Goal: Task Accomplishment & Management: Manage account settings

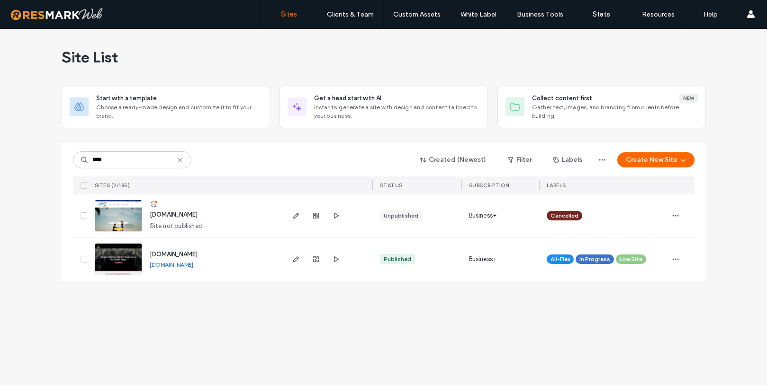
type input "****"
click at [197, 255] on span "www.americanghostwalks.com" at bounding box center [174, 254] width 48 height 7
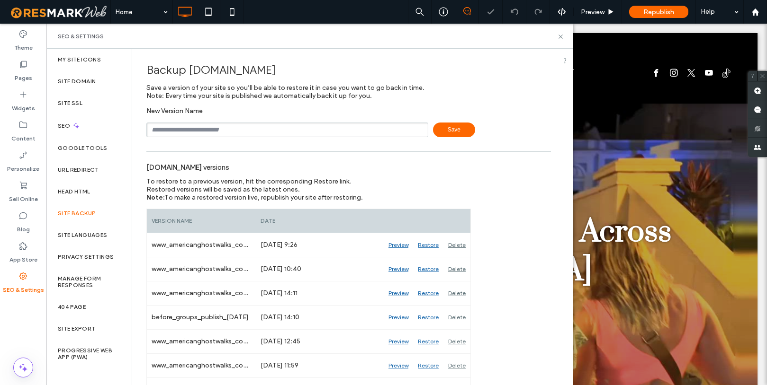
click at [224, 134] on input "text" at bounding box center [287, 130] width 282 height 15
type input "**********"
click at [450, 137] on span "Save" at bounding box center [454, 130] width 42 height 15
click at [559, 36] on icon at bounding box center [560, 36] width 7 height 7
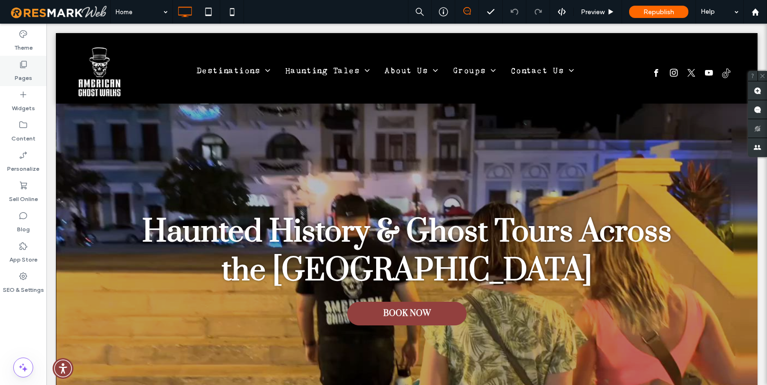
click at [27, 74] on label "Pages" at bounding box center [24, 75] width 18 height 13
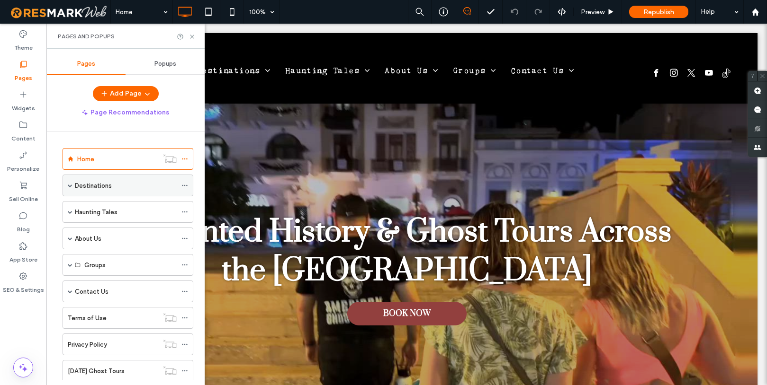
click at [70, 185] on span at bounding box center [70, 185] width 5 height 5
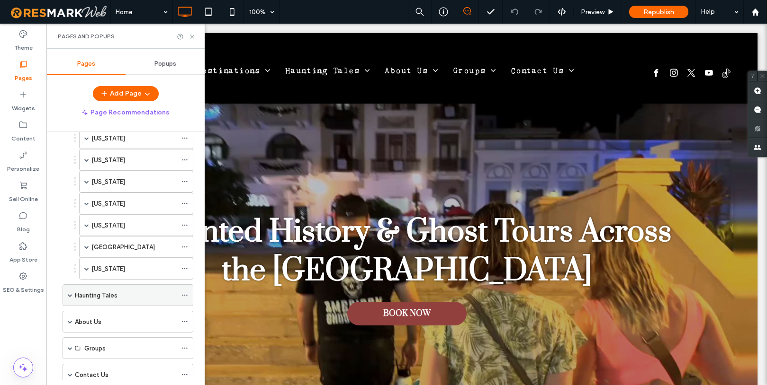
scroll to position [160, 0]
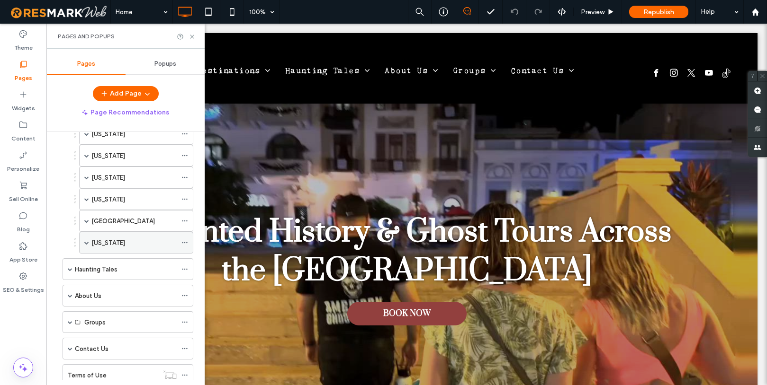
click at [101, 238] on label "[US_STATE]" at bounding box center [108, 243] width 34 height 17
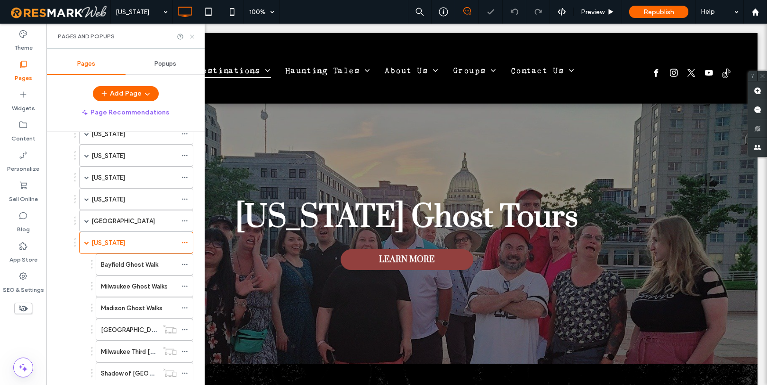
click at [190, 36] on icon at bounding box center [191, 36] width 7 height 7
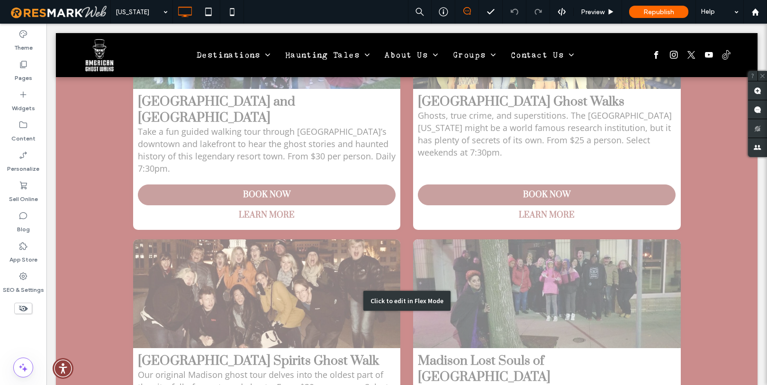
scroll to position [1306, 0]
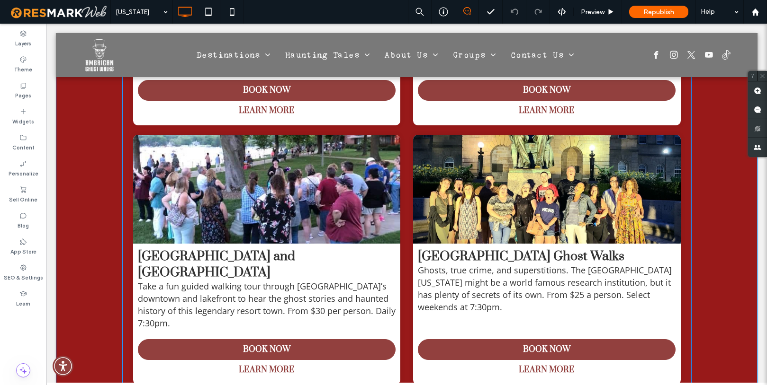
scroll to position [1310, 0]
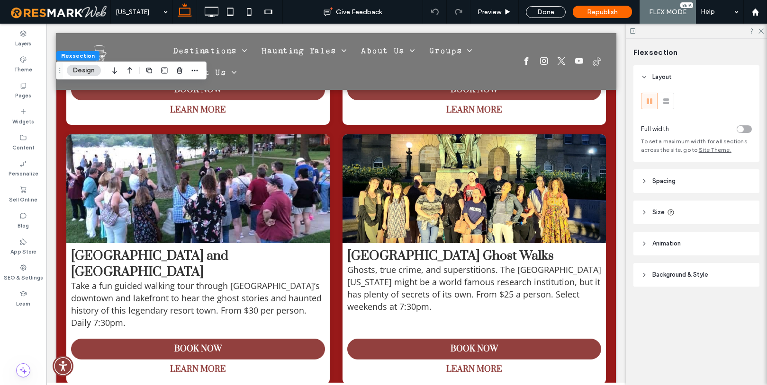
click at [500, 264] on span "Ghosts, true crime, and superstitions. The [GEOGRAPHIC_DATA][US_STATE] might be…" at bounding box center [474, 288] width 254 height 48
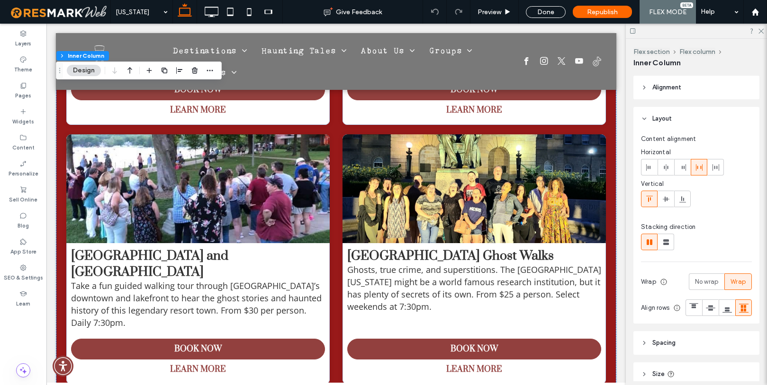
click at [500, 264] on span "Ghosts, true crime, and superstitions. The [GEOGRAPHIC_DATA][US_STATE] might be…" at bounding box center [474, 288] width 254 height 48
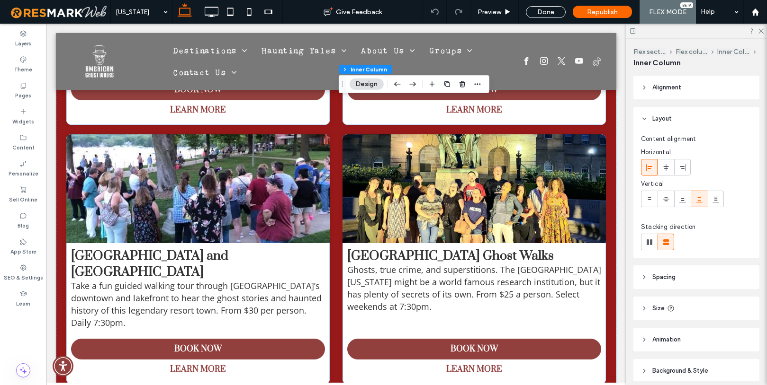
type input "**"
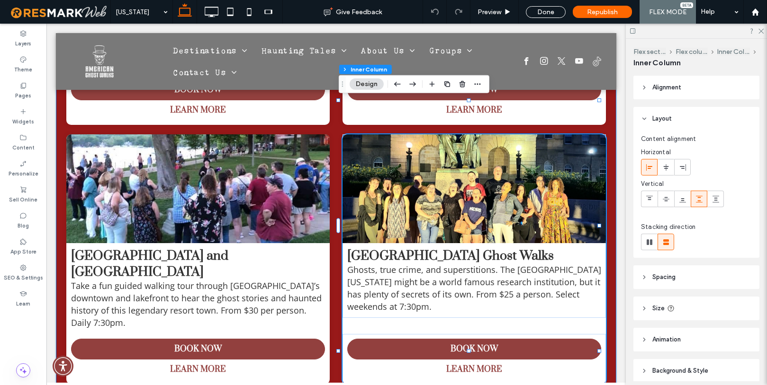
click at [500, 264] on span "Ghosts, true crime, and superstitions. The [GEOGRAPHIC_DATA][US_STATE] might be…" at bounding box center [474, 288] width 254 height 48
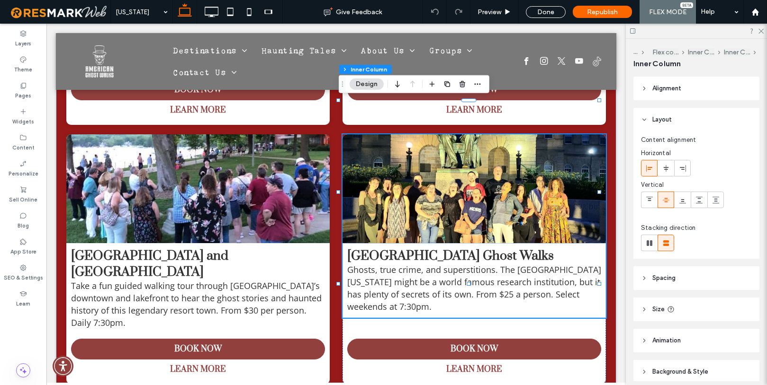
type input "**"
click at [500, 264] on span "Ghosts, true crime, and superstitions. The [GEOGRAPHIC_DATA][US_STATE] might be…" at bounding box center [474, 288] width 254 height 48
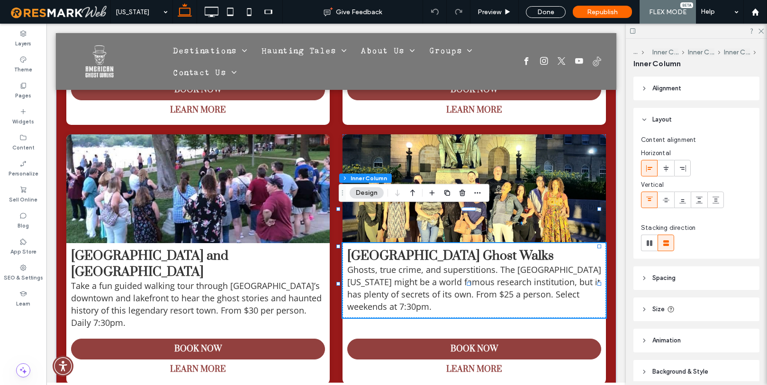
click at [500, 264] on span "Ghosts, true crime, and superstitions. The [GEOGRAPHIC_DATA][US_STATE] might be…" at bounding box center [474, 288] width 254 height 48
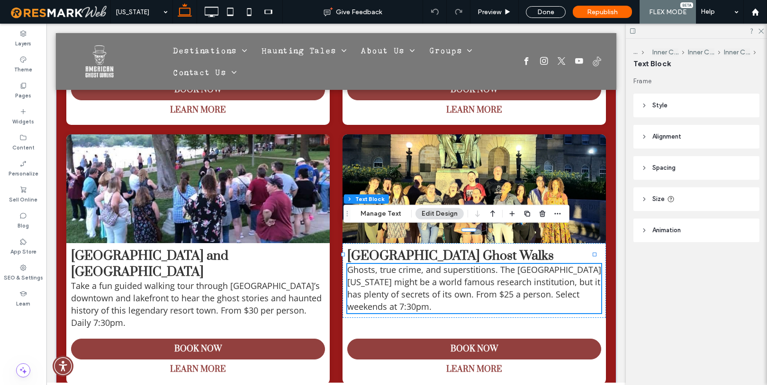
click at [502, 264] on span "Ghosts, true crime, and superstitions. The [GEOGRAPHIC_DATA][US_STATE] might be…" at bounding box center [474, 288] width 254 height 48
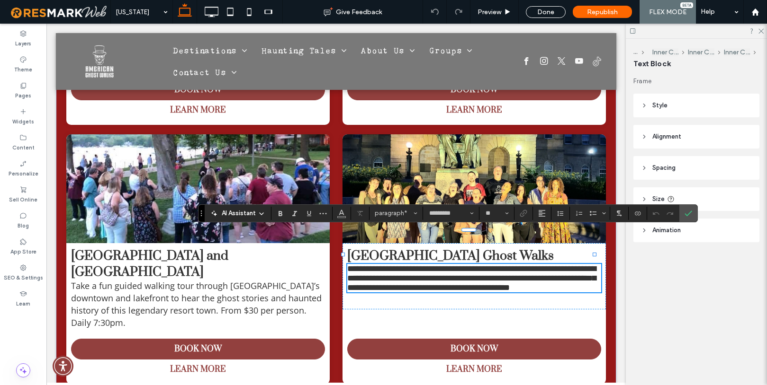
click at [503, 265] on span "**********" at bounding box center [471, 278] width 249 height 27
click at [506, 265] on span "**********" at bounding box center [471, 278] width 249 height 27
click at [691, 213] on icon "Confirm" at bounding box center [688, 214] width 8 height 8
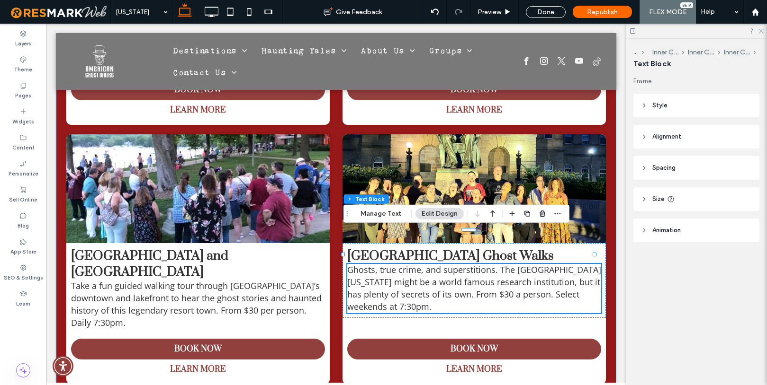
click at [759, 31] on icon at bounding box center [760, 30] width 6 height 6
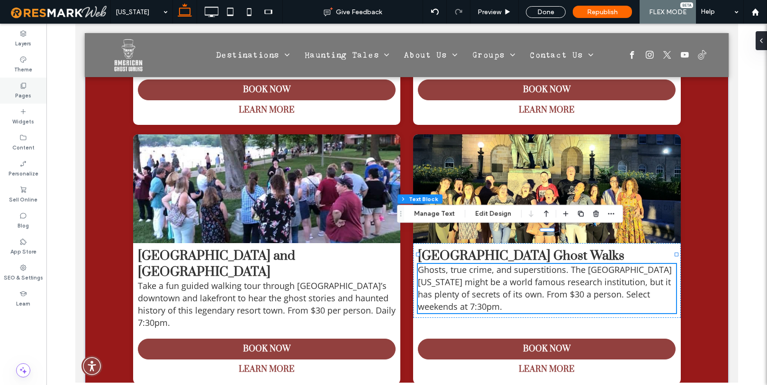
click at [24, 89] on label "Pages" at bounding box center [23, 94] width 16 height 10
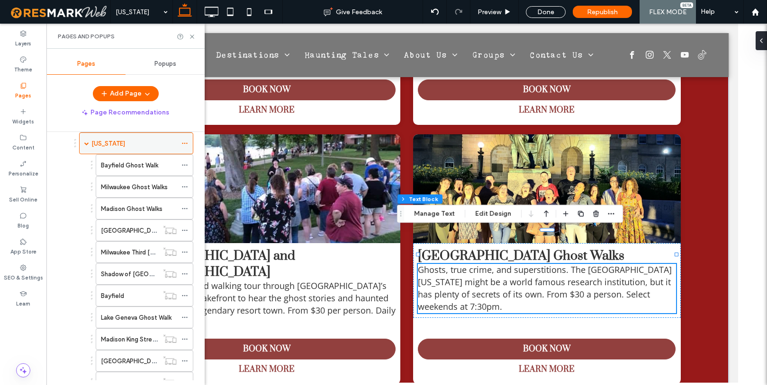
scroll to position [259, 0]
click at [185, 143] on icon at bounding box center [184, 144] width 7 height 7
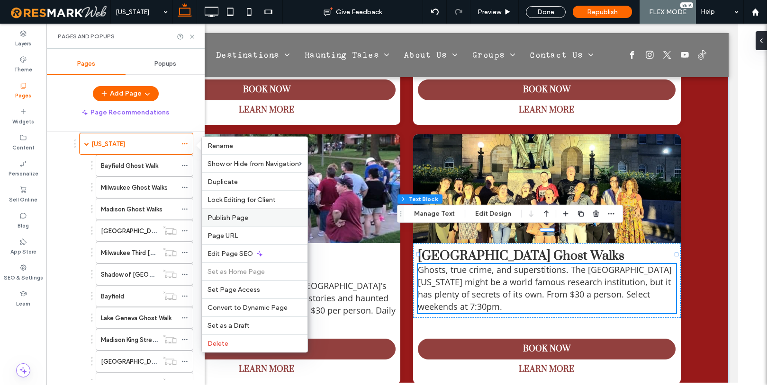
click at [224, 214] on span "Publish Page" at bounding box center [227, 218] width 41 height 8
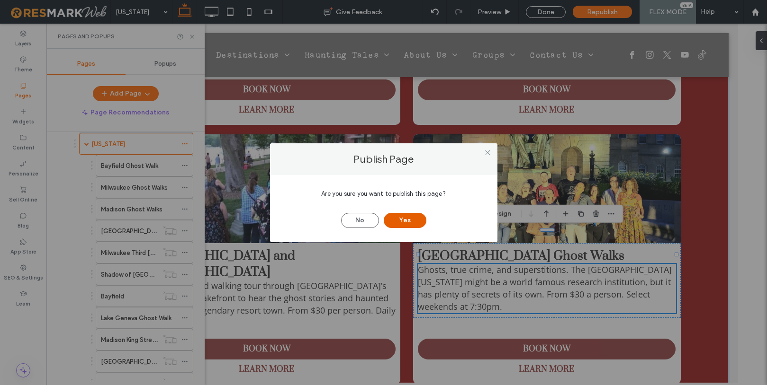
click at [414, 221] on button "Yes" at bounding box center [404, 220] width 43 height 15
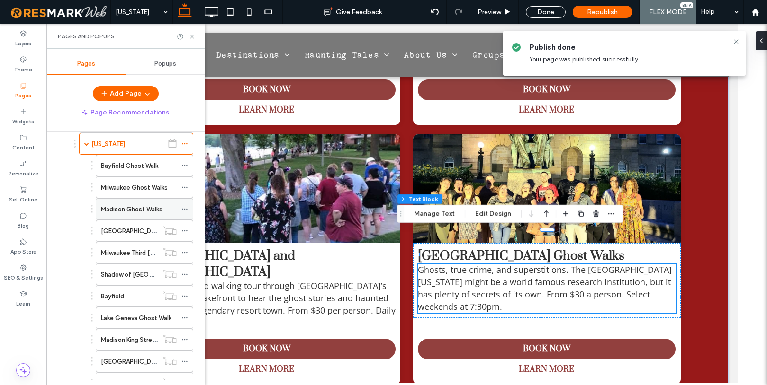
click at [113, 209] on label "Madison Ghost Walks" at bounding box center [132, 209] width 62 height 17
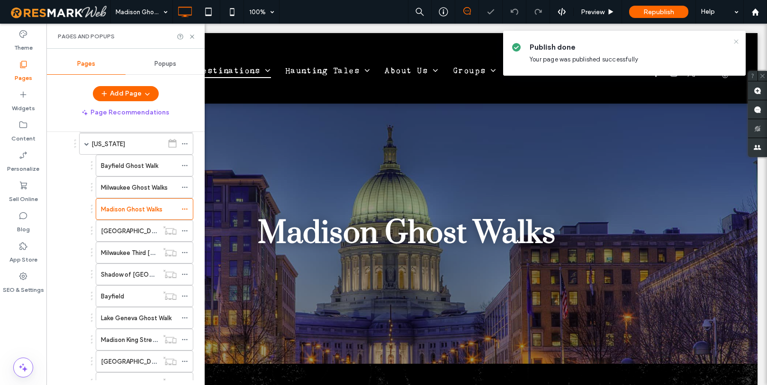
click at [738, 40] on icon at bounding box center [736, 42] width 8 height 8
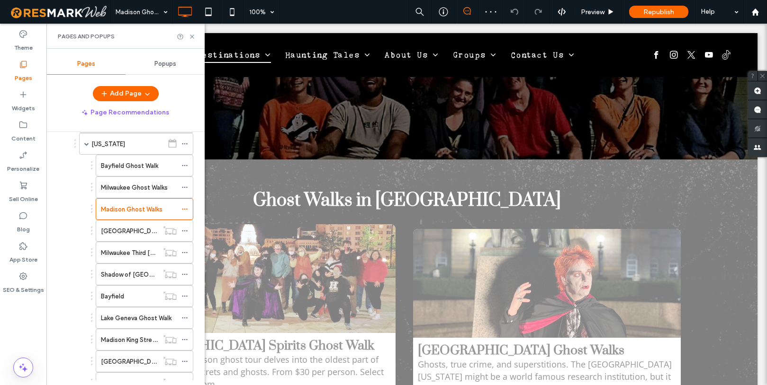
scroll to position [980, 0]
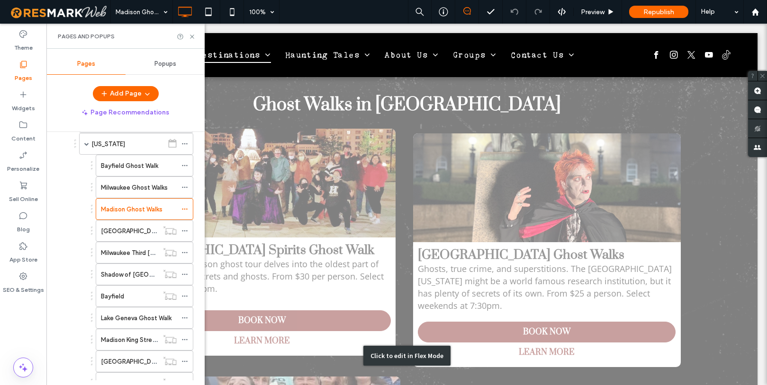
click at [533, 281] on div "Click to edit in Flex Mode" at bounding box center [406, 355] width 701 height 582
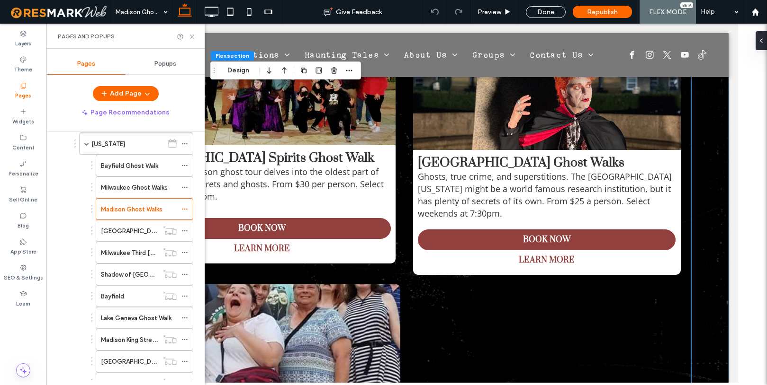
scroll to position [1017, 0]
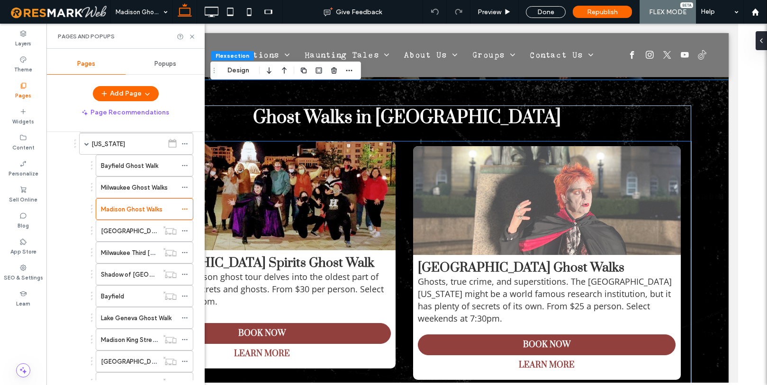
click at [532, 196] on img at bounding box center [546, 200] width 267 height 109
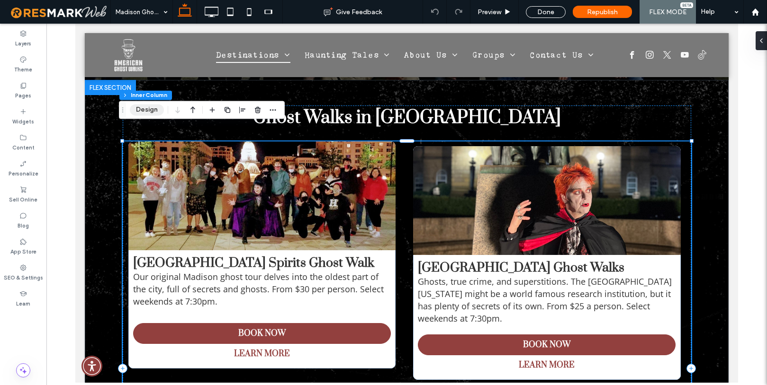
click at [150, 111] on button "Design" at bounding box center [147, 109] width 34 height 11
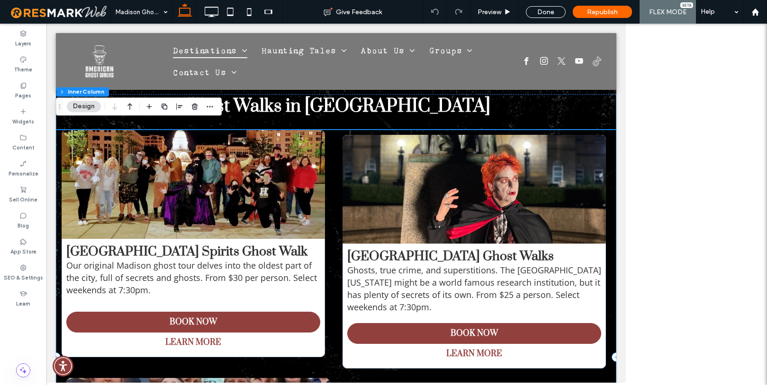
scroll to position [1009, 0]
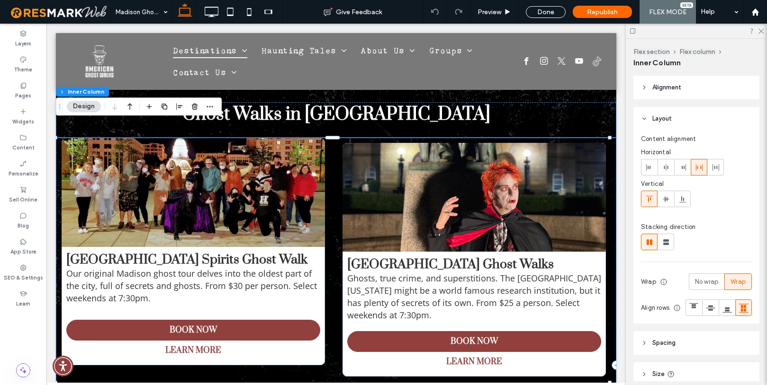
click at [646, 88] on icon at bounding box center [644, 87] width 7 height 7
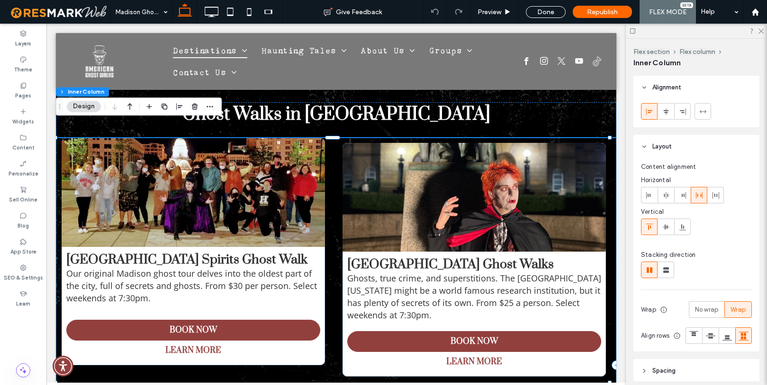
click at [646, 88] on icon at bounding box center [644, 87] width 7 height 7
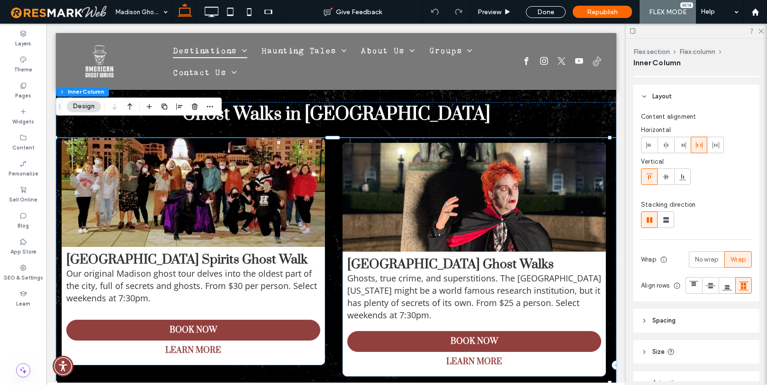
scroll to position [124, 0]
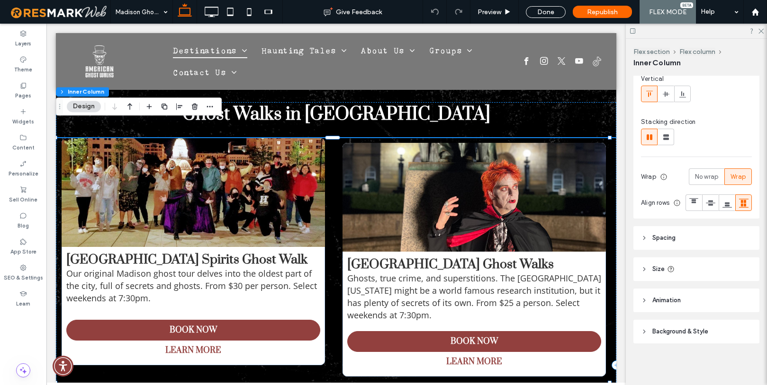
click at [642, 237] on icon at bounding box center [644, 238] width 7 height 7
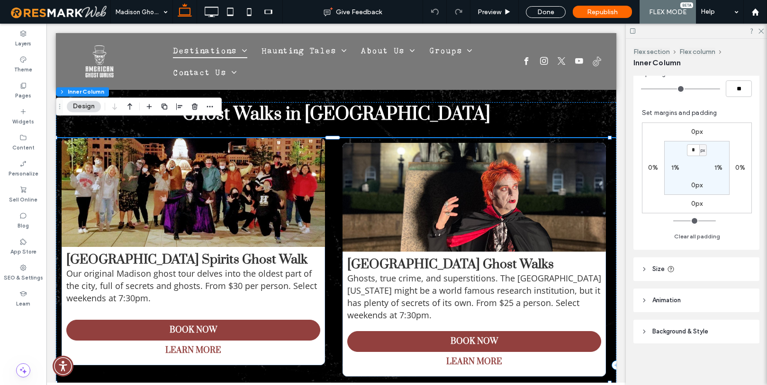
scroll to position [294, 0]
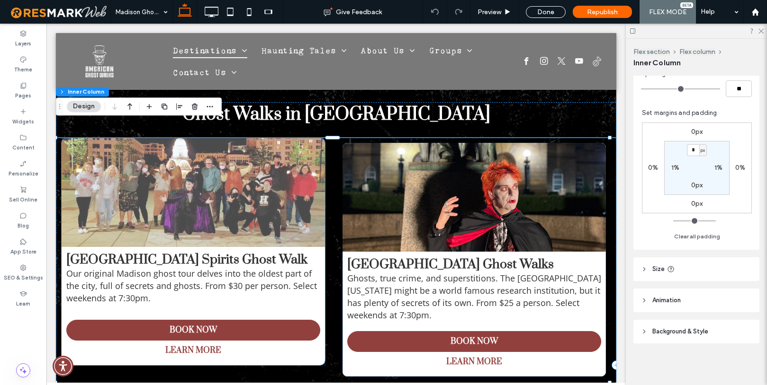
click at [163, 193] on img at bounding box center [193, 192] width 263 height 109
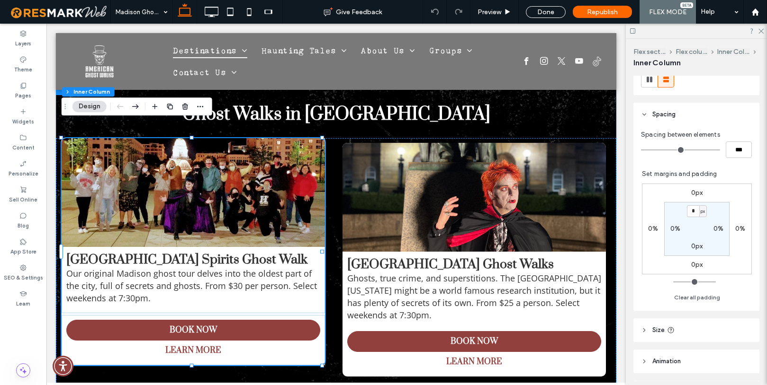
scroll to position [170, 0]
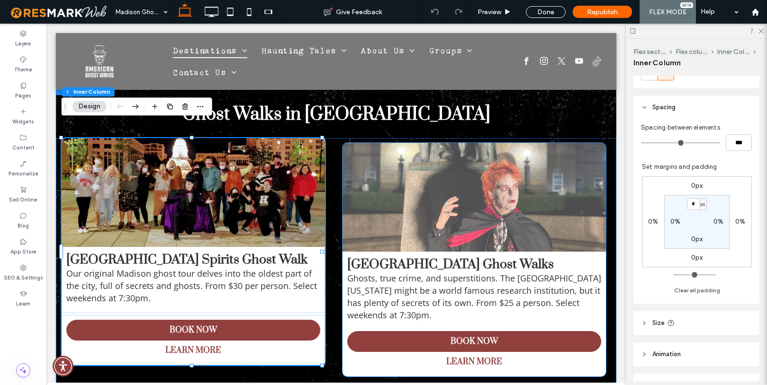
click at [425, 189] on img at bounding box center [473, 197] width 263 height 109
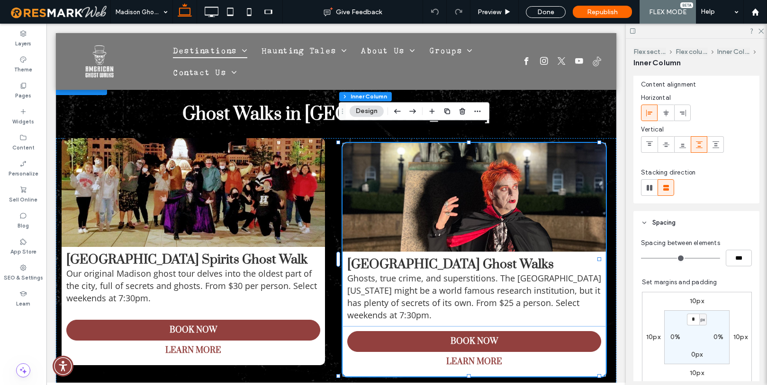
scroll to position [99, 0]
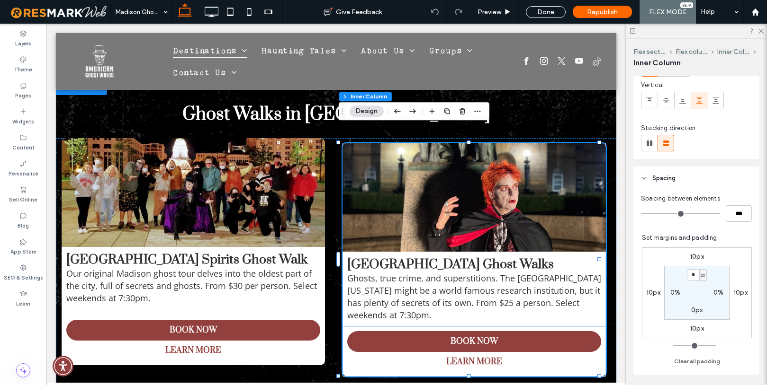
click at [689, 258] on label "10px" at bounding box center [696, 257] width 14 height 8
type input "**"
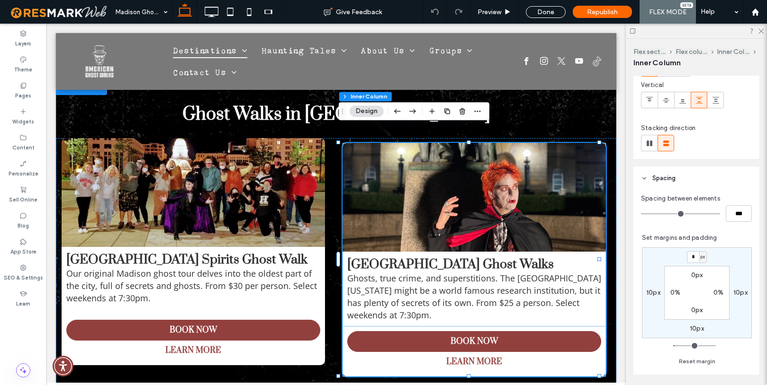
type input "*"
type input "**"
type input "*"
type input "**"
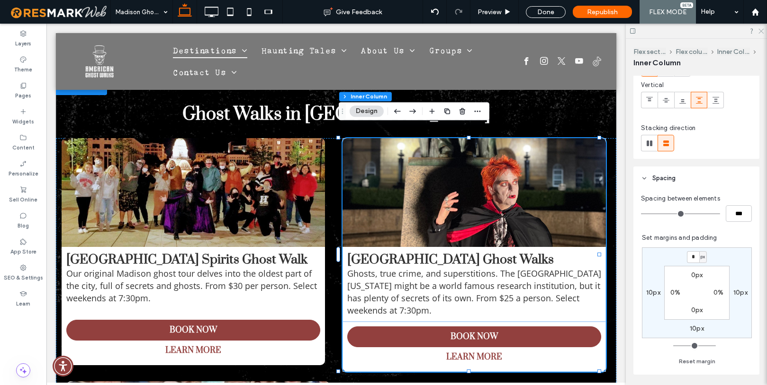
click at [761, 31] on use at bounding box center [760, 31] width 5 height 5
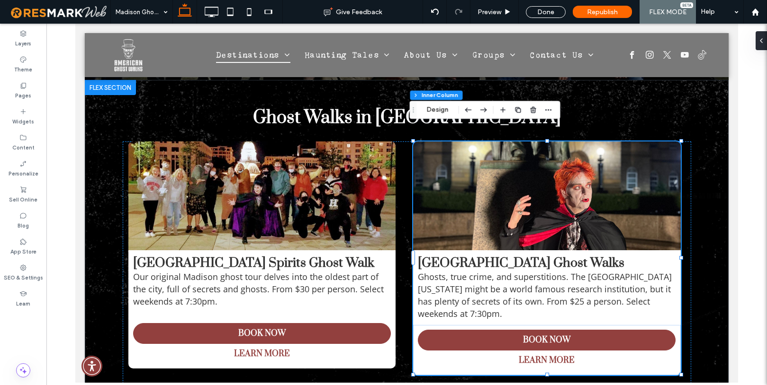
click at [576, 281] on span "Ghosts, true crime, and superstitions. The [GEOGRAPHIC_DATA][US_STATE] might be…" at bounding box center [545, 295] width 254 height 48
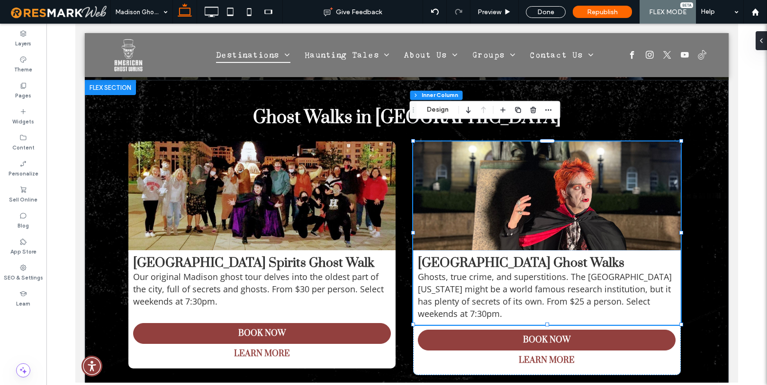
type input "**"
click at [576, 285] on span "Ghosts, true crime, and superstitions. The [GEOGRAPHIC_DATA][US_STATE] might be…" at bounding box center [545, 295] width 254 height 48
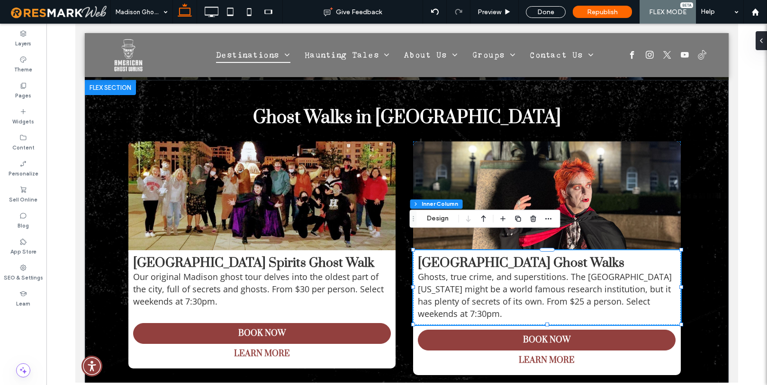
click at [576, 285] on span "Ghosts, true crime, and superstitions. The [GEOGRAPHIC_DATA][US_STATE] might be…" at bounding box center [545, 295] width 254 height 48
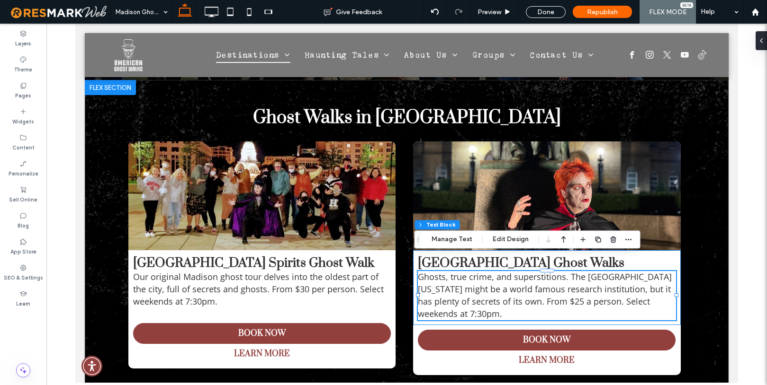
click at [576, 285] on span "Ghosts, true crime, and superstitions. The [GEOGRAPHIC_DATA][US_STATE] might be…" at bounding box center [545, 295] width 254 height 48
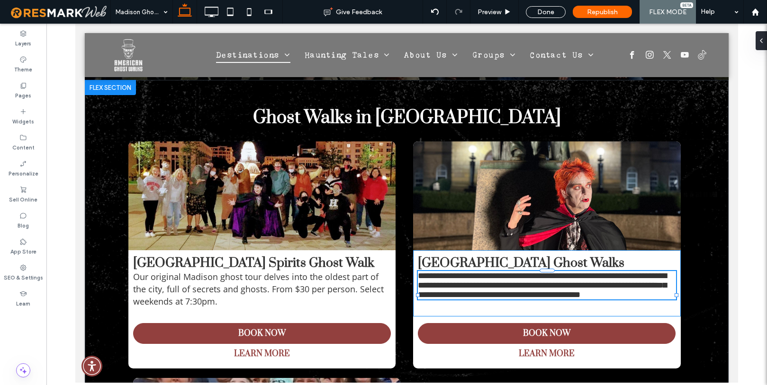
type input "*********"
type input "**"
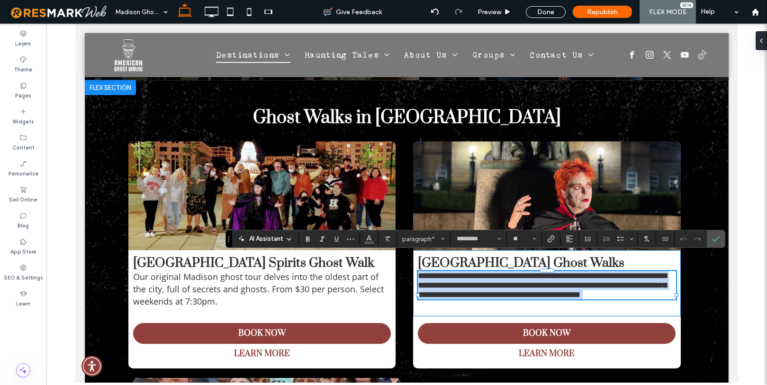
click at [576, 285] on span "**********" at bounding box center [542, 285] width 249 height 27
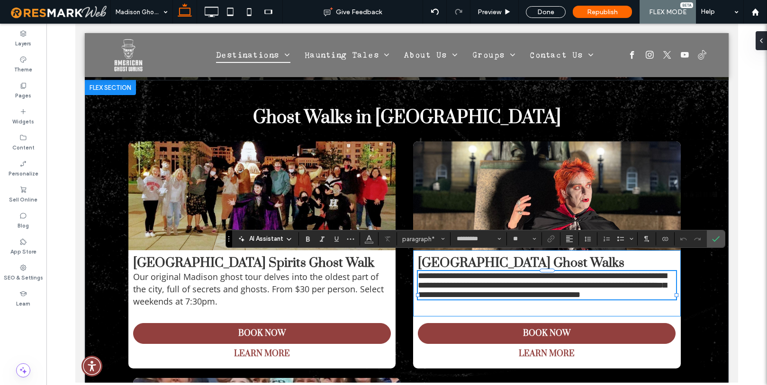
click at [578, 285] on span "**********" at bounding box center [542, 285] width 249 height 27
click at [30, 85] on div "Pages" at bounding box center [23, 91] width 46 height 26
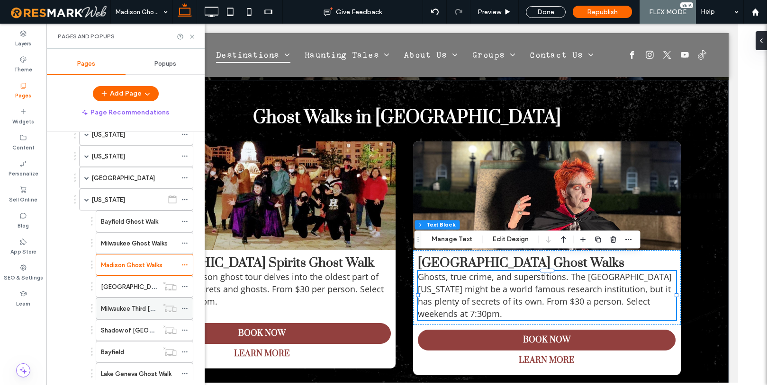
scroll to position [226, 0]
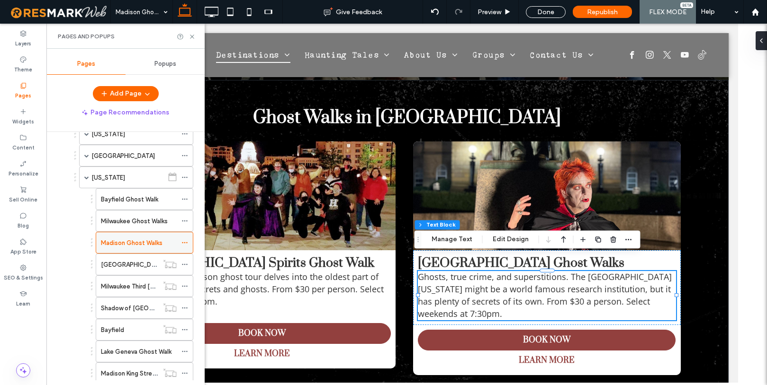
click at [185, 241] on icon at bounding box center [184, 243] width 7 height 7
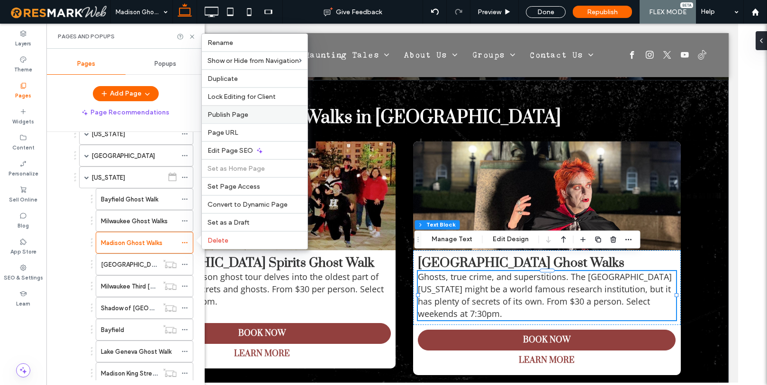
click at [234, 111] on span "Publish Page" at bounding box center [227, 115] width 41 height 8
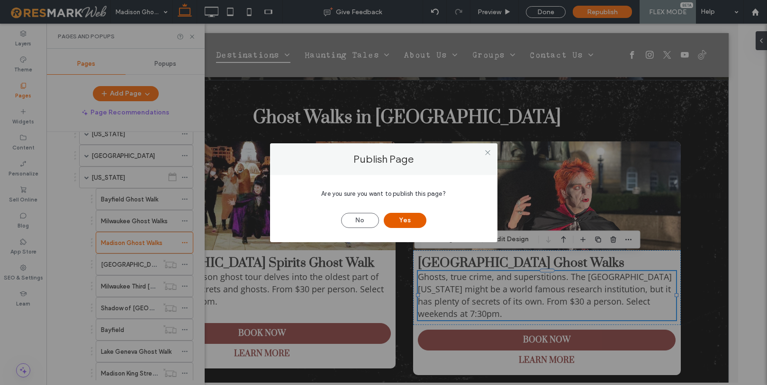
click at [408, 221] on button "Yes" at bounding box center [404, 220] width 43 height 15
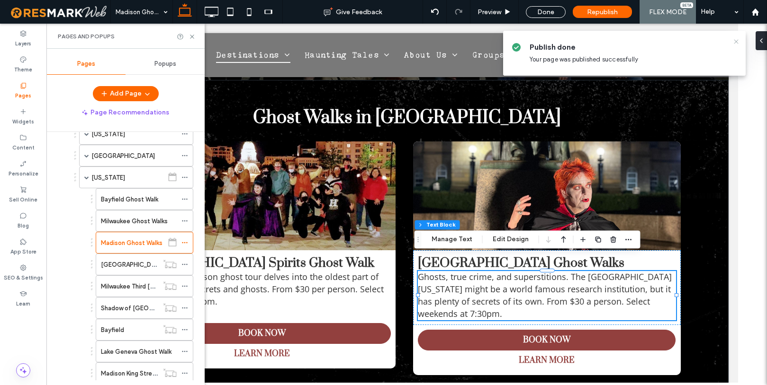
click at [738, 41] on icon at bounding box center [736, 42] width 8 height 8
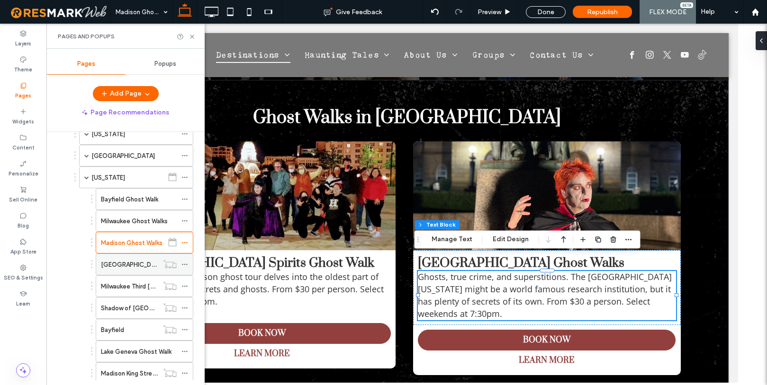
click at [125, 260] on label "[GEOGRAPHIC_DATA] Ghost Walks" at bounding box center [151, 265] width 101 height 17
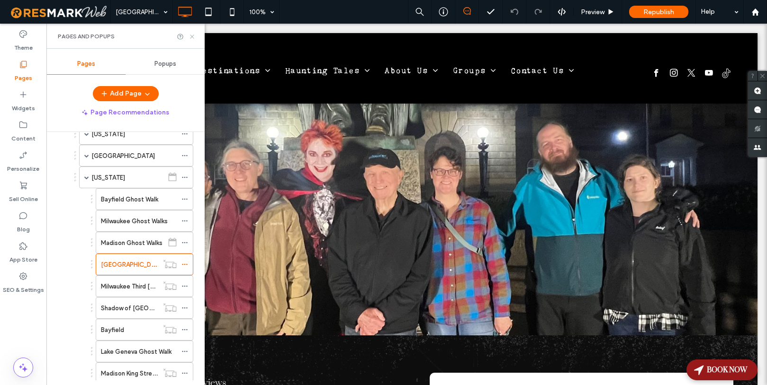
drag, startPoint x: 193, startPoint y: 37, endPoint x: 143, endPoint y: 63, distance: 56.8
click at [193, 37] on icon at bounding box center [191, 36] width 7 height 7
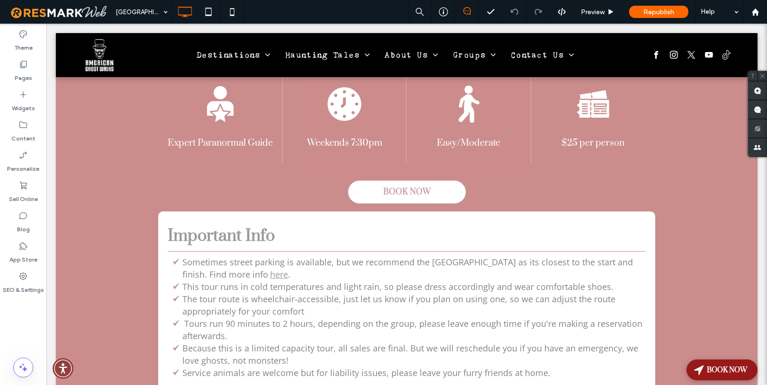
scroll to position [1384, 0]
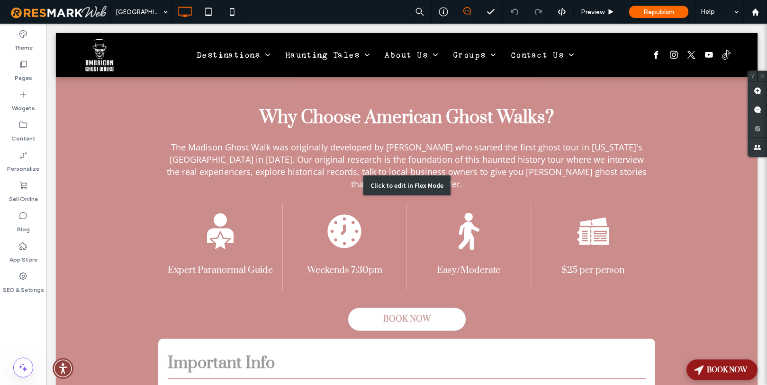
click at [578, 216] on div "Click to edit in Flex Mode" at bounding box center [406, 185] width 701 height 715
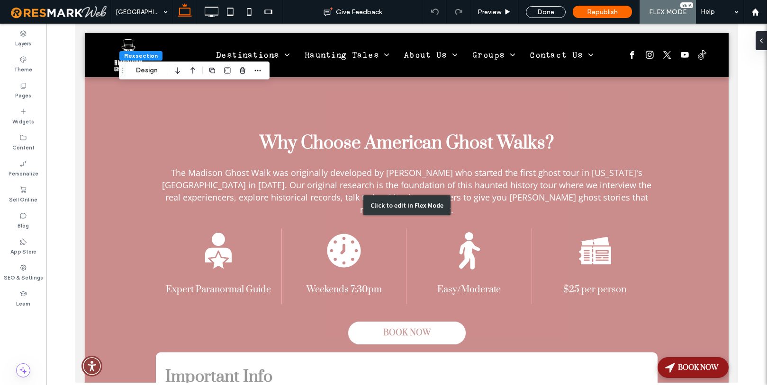
scroll to position [1397, 0]
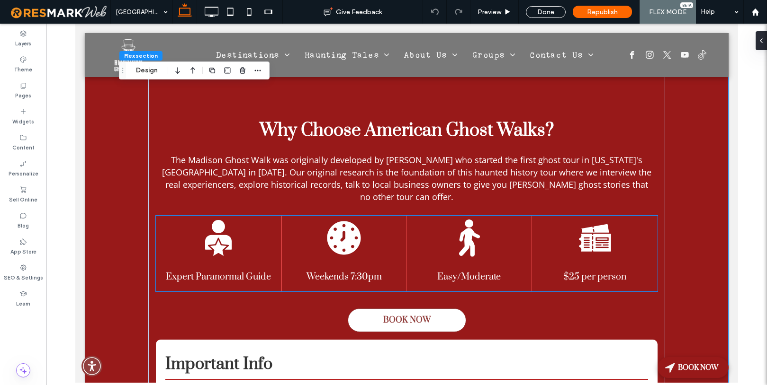
drag, startPoint x: 607, startPoint y: 216, endPoint x: 579, endPoint y: 216, distance: 28.4
click at [578, 271] on span "$25 per person" at bounding box center [594, 277] width 63 height 12
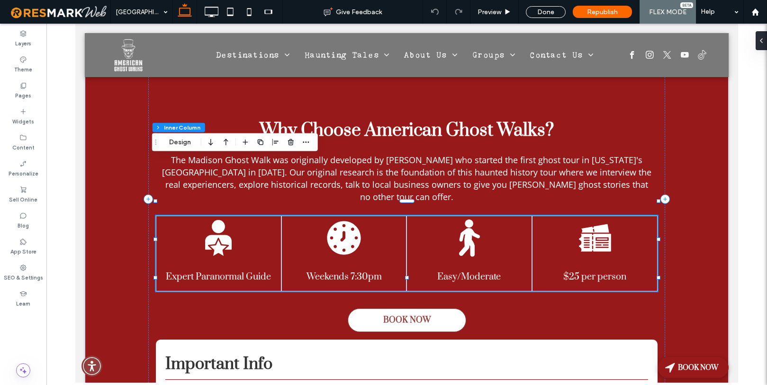
click at [575, 271] on span "$25 per person" at bounding box center [594, 277] width 63 height 12
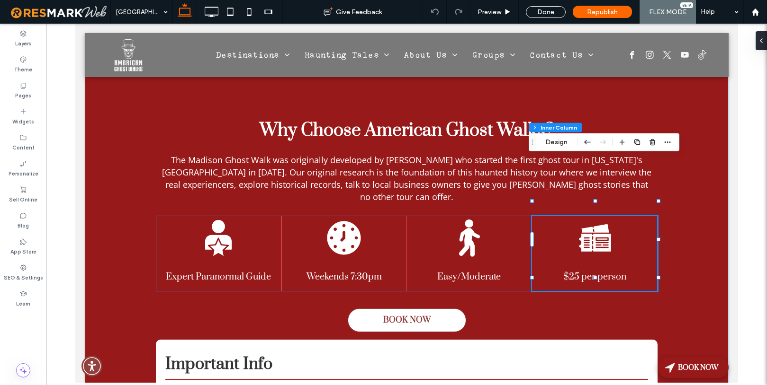
type input "**"
click at [573, 271] on span "$25 per person" at bounding box center [594, 277] width 63 height 12
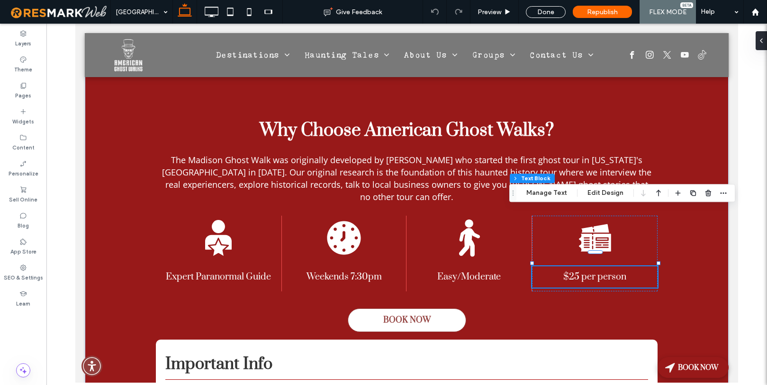
click at [573, 271] on span "$25 per person" at bounding box center [594, 277] width 63 height 12
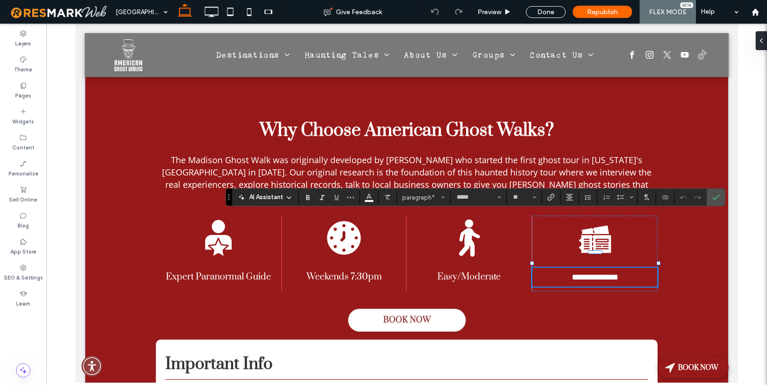
click at [573, 273] on span "**********" at bounding box center [594, 277] width 46 height 9
click at [24, 85] on icon at bounding box center [23, 86] width 8 height 8
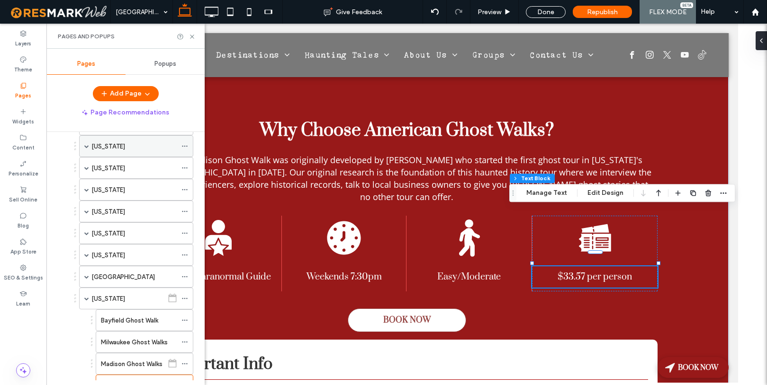
scroll to position [283, 0]
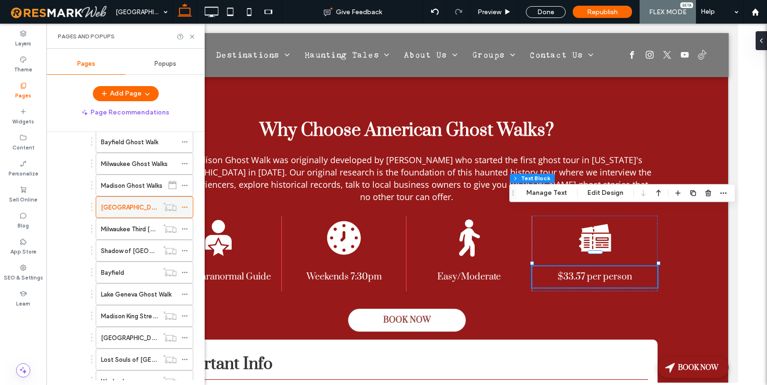
click at [186, 207] on icon at bounding box center [184, 207] width 7 height 7
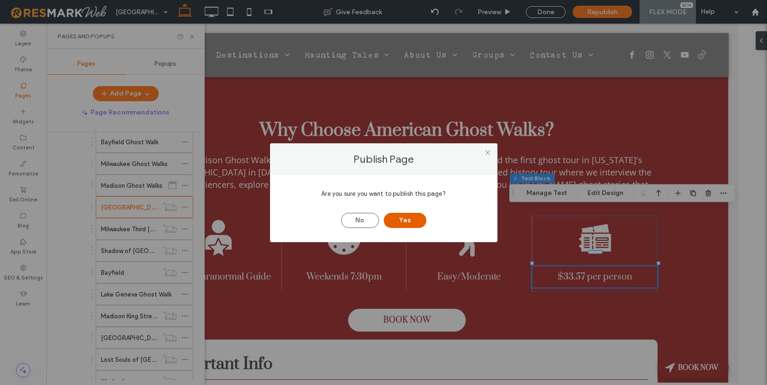
click at [410, 217] on button "Yes" at bounding box center [404, 220] width 43 height 15
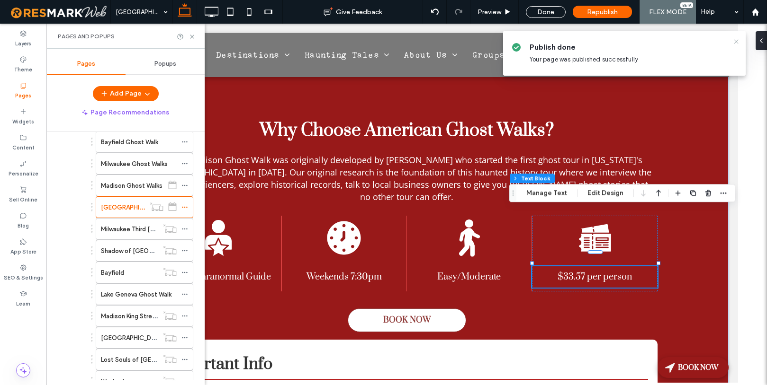
click at [737, 39] on icon at bounding box center [736, 42] width 8 height 8
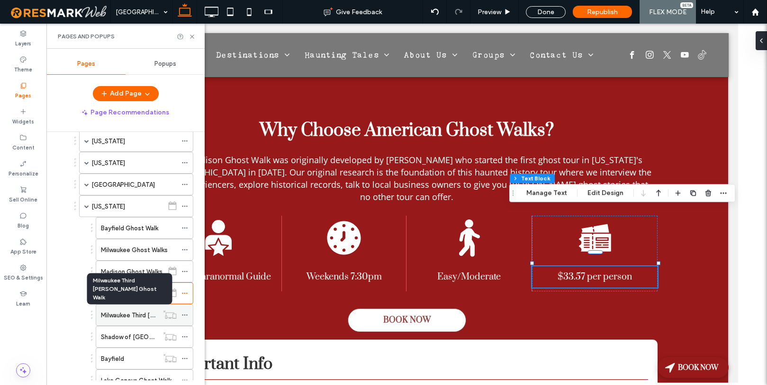
scroll to position [195, 0]
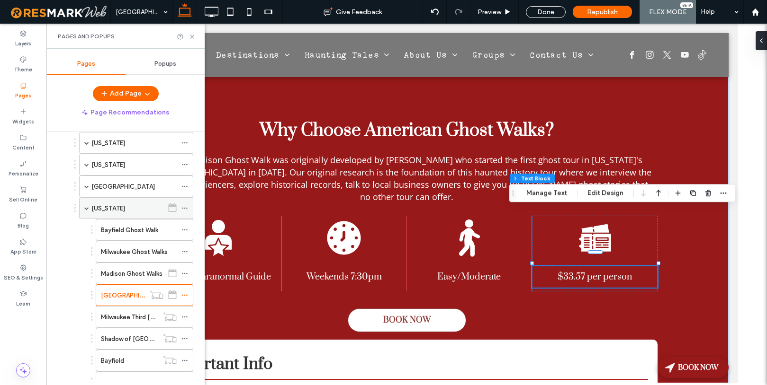
click at [134, 212] on div "[US_STATE]" at bounding box center [127, 209] width 72 height 10
